Goal: Transaction & Acquisition: Purchase product/service

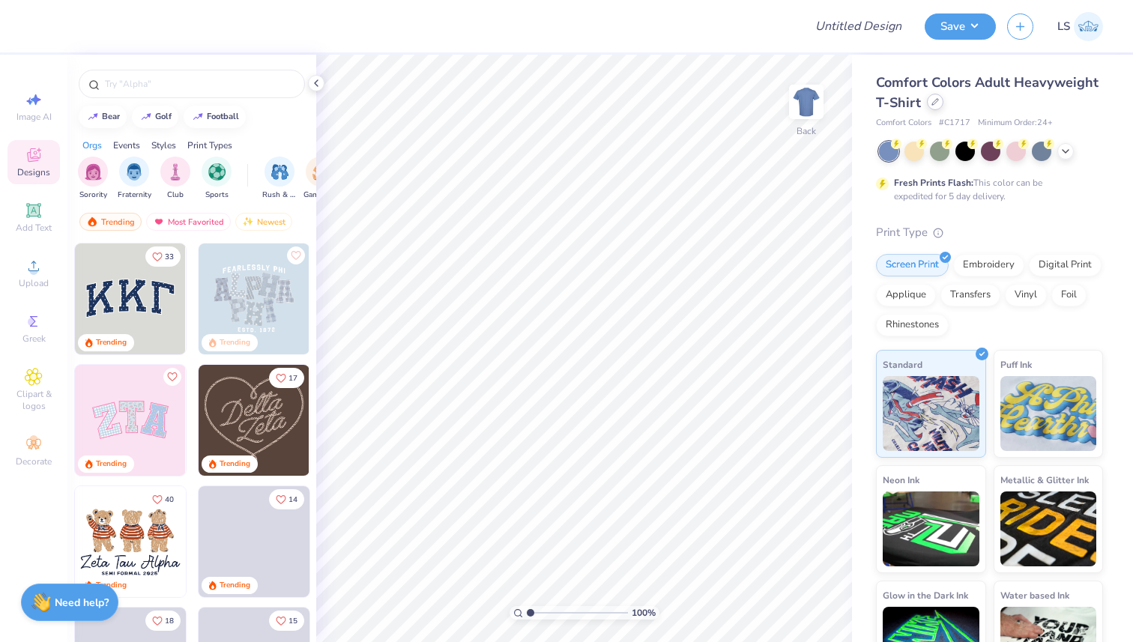
click at [939, 108] on div at bounding box center [935, 102] width 16 height 16
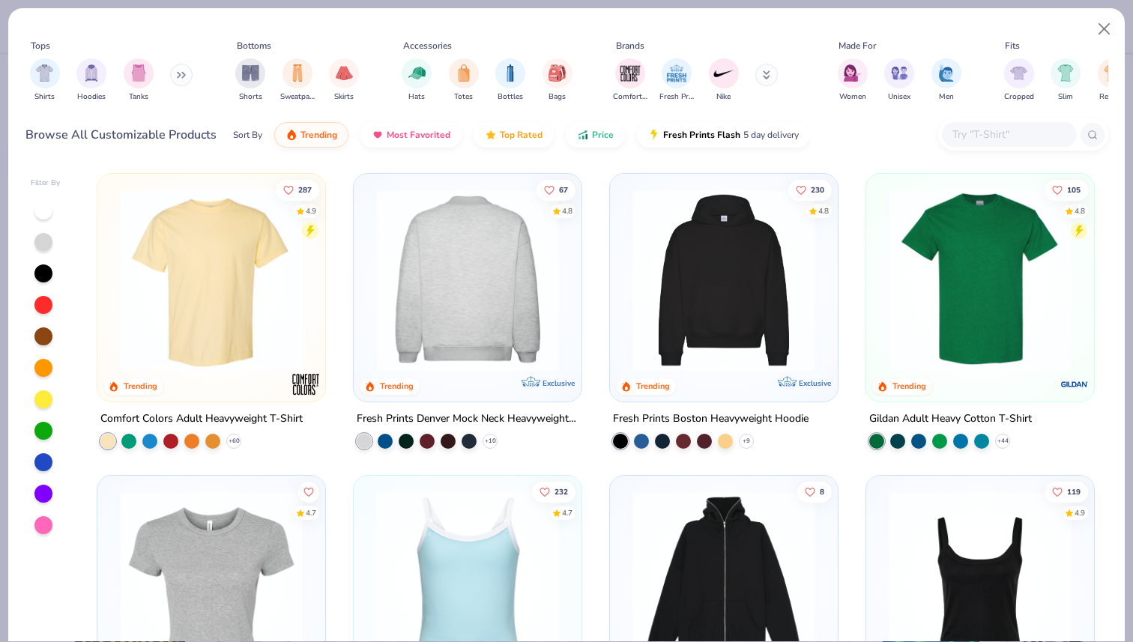
click at [754, 278] on img at bounding box center [724, 280] width 198 height 183
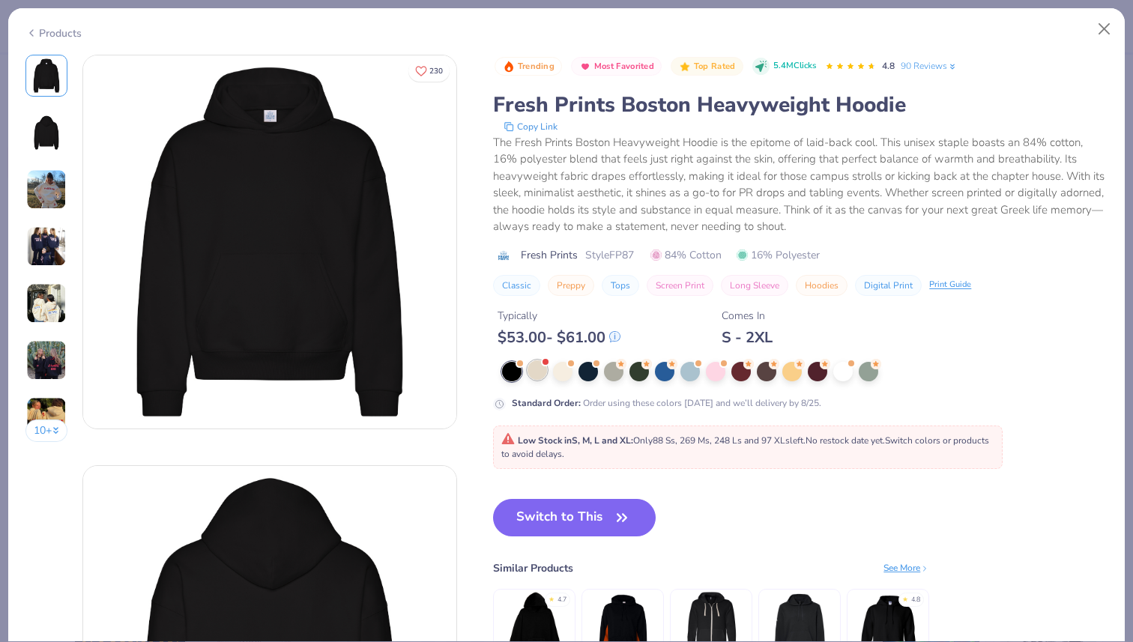
click at [539, 374] on div at bounding box center [536, 369] width 19 height 19
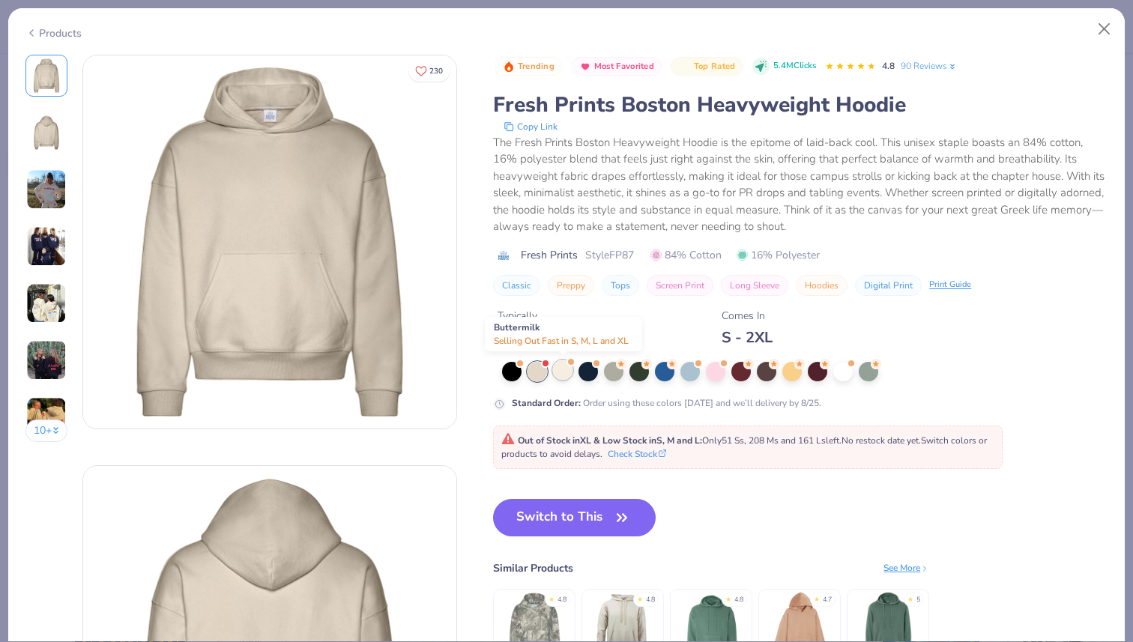
click at [563, 375] on div at bounding box center [562, 369] width 19 height 19
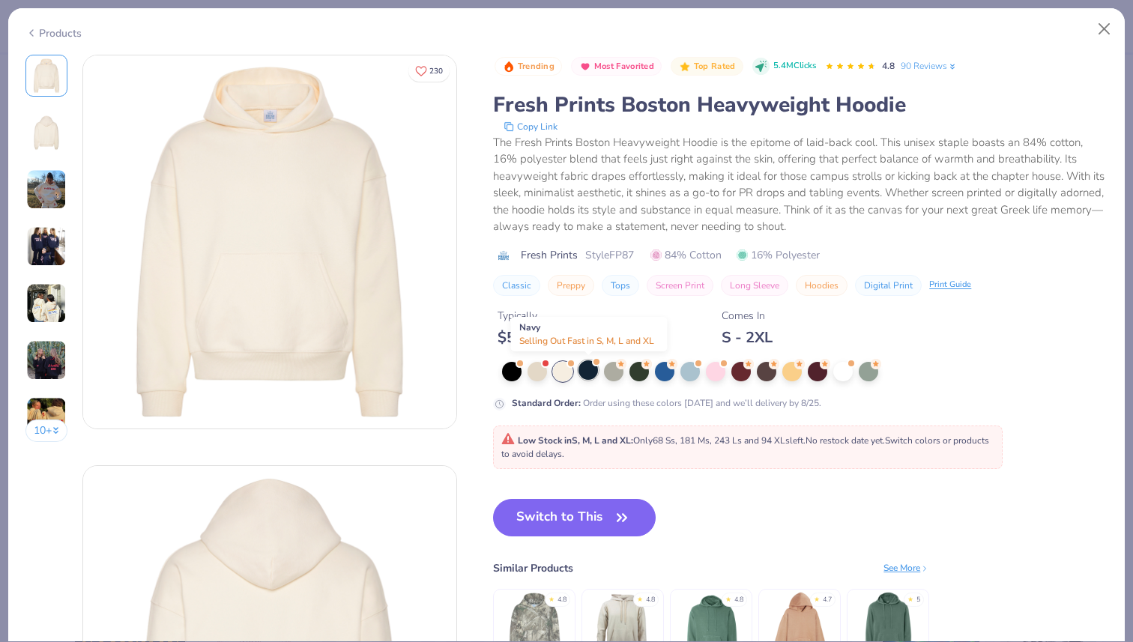
click at [590, 375] on div at bounding box center [587, 369] width 19 height 19
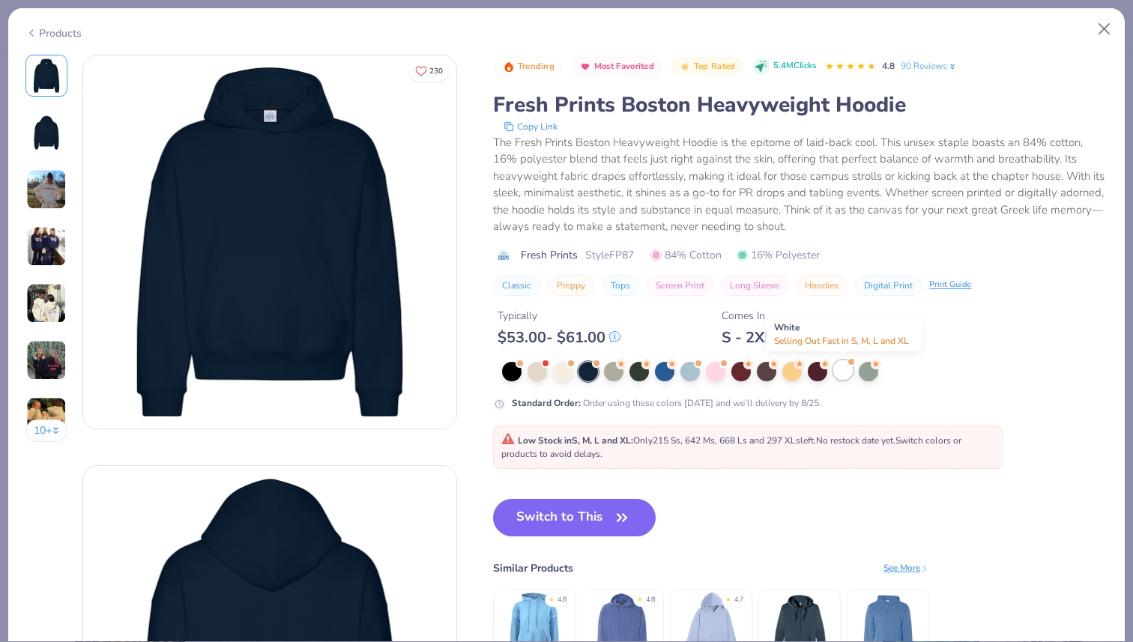
click at [848, 372] on div at bounding box center [842, 369] width 19 height 19
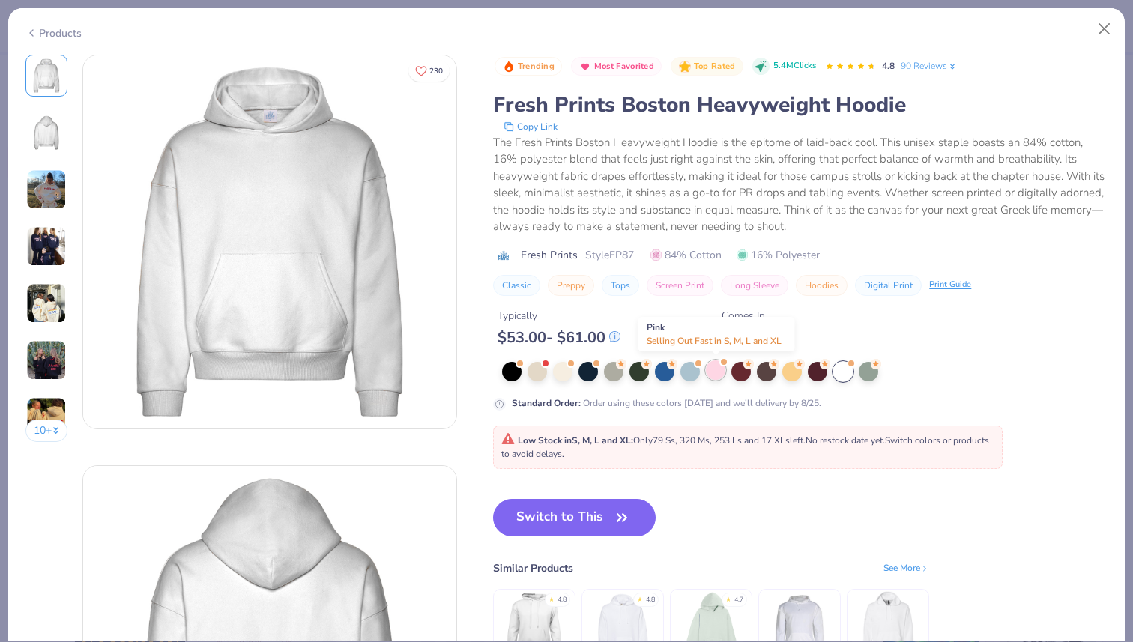
click at [712, 372] on div at bounding box center [715, 369] width 19 height 19
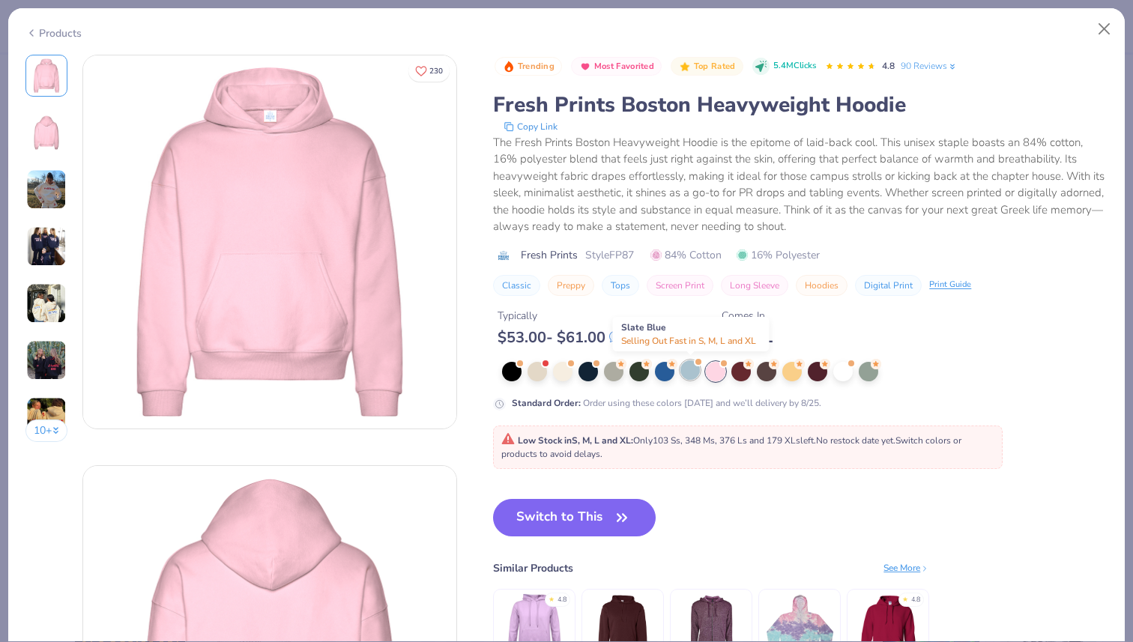
click at [691, 372] on div at bounding box center [689, 369] width 19 height 19
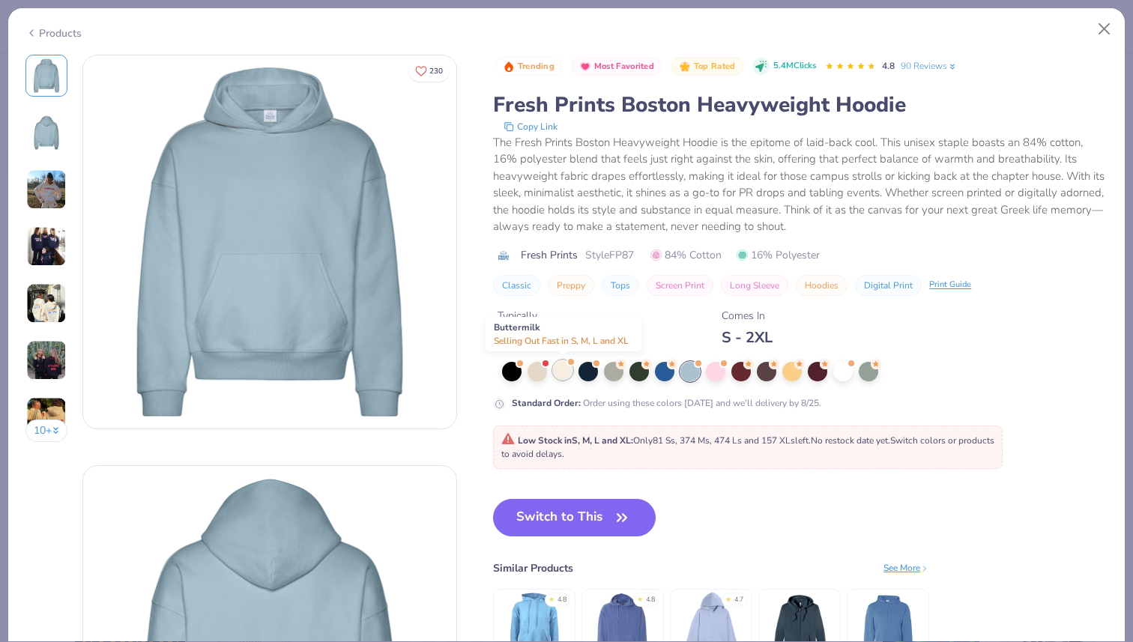
click at [558, 378] on div at bounding box center [562, 369] width 19 height 19
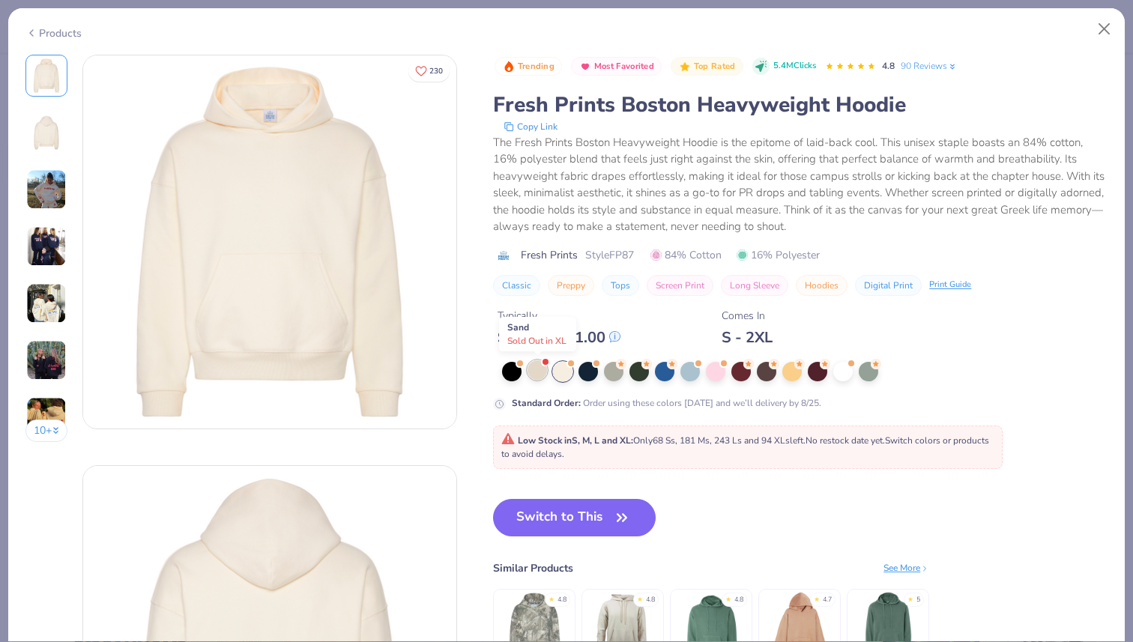
click at [536, 372] on div at bounding box center [536, 369] width 19 height 19
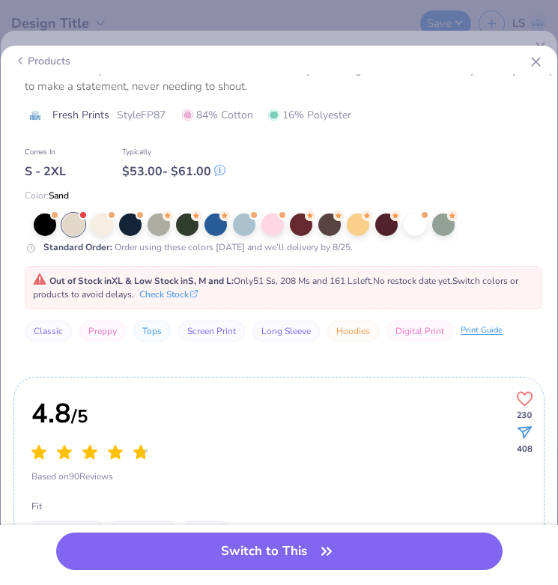
scroll to position [420, 0]
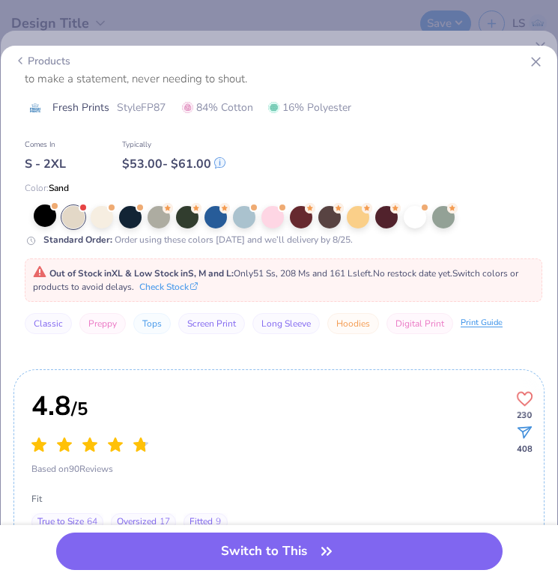
click at [46, 216] on div at bounding box center [45, 216] width 22 height 22
click at [74, 215] on div at bounding box center [73, 216] width 22 height 22
click at [105, 214] on div at bounding box center [102, 216] width 22 height 22
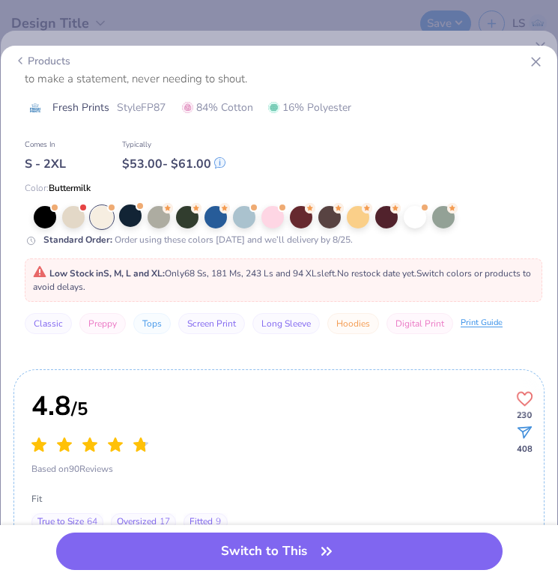
click at [133, 218] on div at bounding box center [130, 216] width 22 height 22
click at [276, 223] on div at bounding box center [272, 216] width 22 height 22
click at [276, 219] on div at bounding box center [272, 217] width 22 height 22
click at [242, 216] on div at bounding box center [244, 216] width 22 height 22
click at [244, 213] on div at bounding box center [244, 217] width 22 height 22
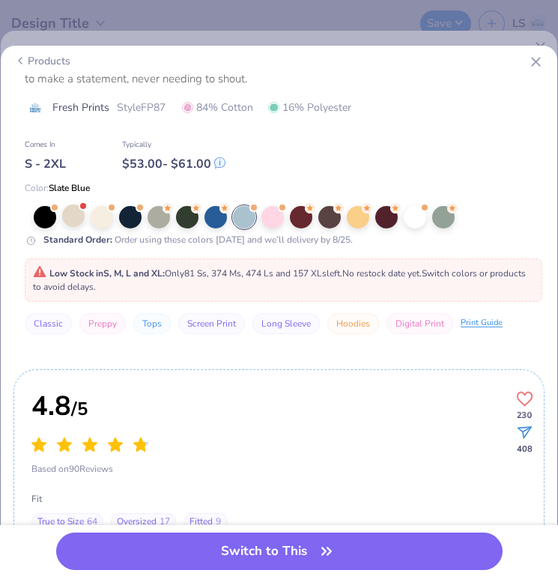
click at [71, 208] on div at bounding box center [73, 216] width 22 height 22
